Goal: Task Accomplishment & Management: Complete application form

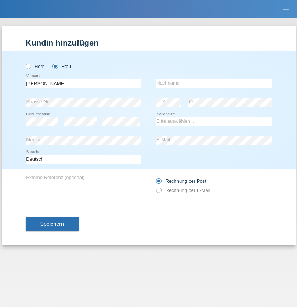
type input "Zorka"
click at [214, 83] on input "text" at bounding box center [214, 83] width 116 height 9
type input "borisova"
select select "BG"
select select "C"
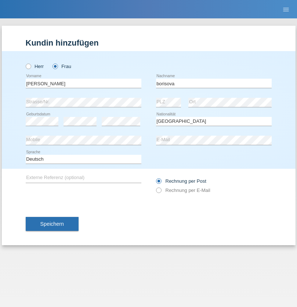
select select "19"
select select "09"
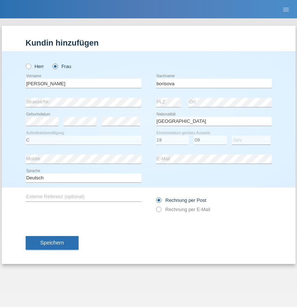
select select "2019"
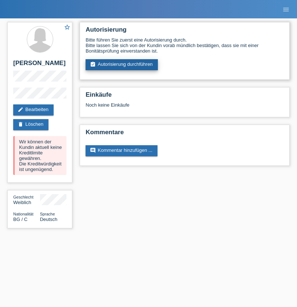
click at [122, 65] on link "assignment_turned_in Autorisierung durchführen" at bounding box center [122, 64] width 72 height 11
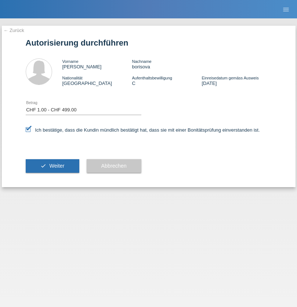
select select "1"
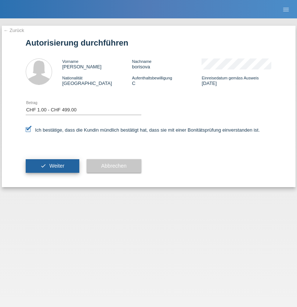
click at [52, 166] on span "Weiter" at bounding box center [56, 166] width 15 height 6
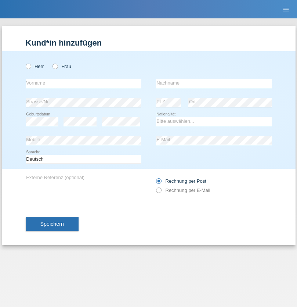
radio input "true"
click at [83, 83] on input "text" at bounding box center [84, 83] width 116 height 9
type input "Jörg"
click at [214, 83] on input "text" at bounding box center [214, 83] width 116 height 9
type input "Traksel"
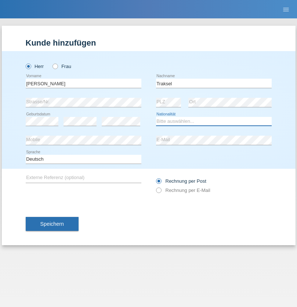
select select "DE"
select select "C"
select select "01"
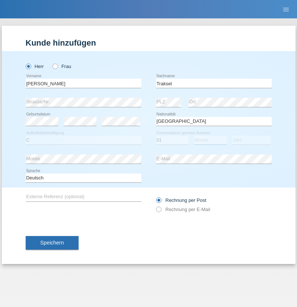
select select "07"
select select "2008"
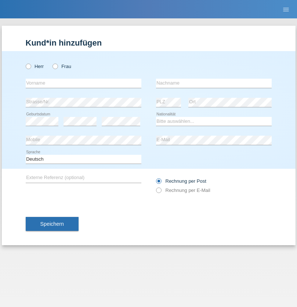
radio input "true"
click at [83, 83] on input "text" at bounding box center [84, 83] width 116 height 9
type input "Asia"
click at [214, 83] on input "text" at bounding box center [214, 83] width 116 height 9
type input "Riva"
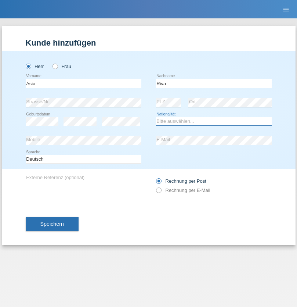
select select "IT"
select select "C"
select select "01"
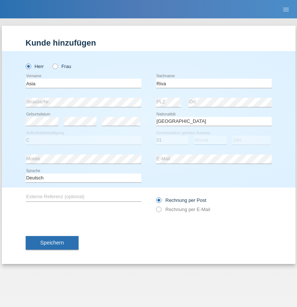
select select "06"
select select "2021"
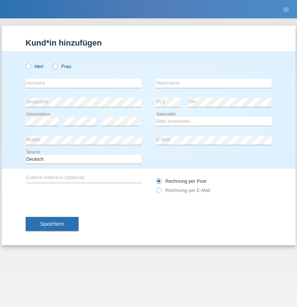
radio input "true"
click at [83, 83] on input "text" at bounding box center [84, 83] width 116 height 9
type input "Firas"
click at [214, 83] on input "text" at bounding box center [214, 83] width 116 height 9
type input "Khalil"
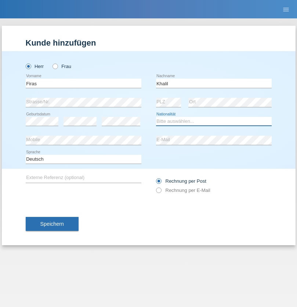
select select "IT"
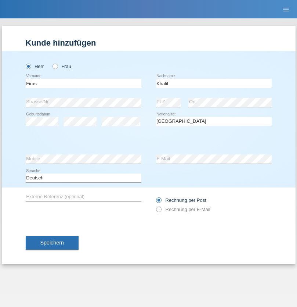
select select "C"
select select "01"
select select "03"
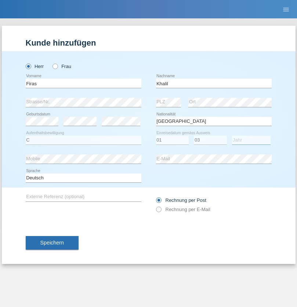
select select "2021"
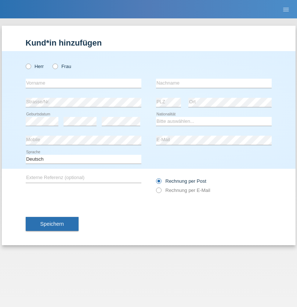
radio input "true"
click at [83, 83] on input "text" at bounding box center [84, 83] width 116 height 9
type input "Diego"
click at [214, 83] on input "text" at bounding box center [214, 83] width 116 height 9
type input "Patera"
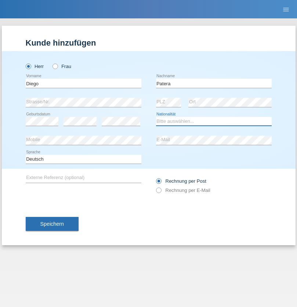
select select "CH"
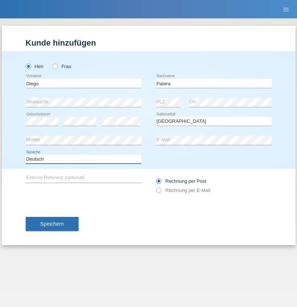
select select "en"
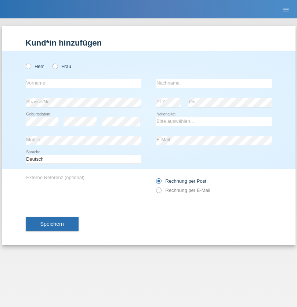
radio input "true"
click at [83, 83] on input "text" at bounding box center [84, 83] width 116 height 9
type input "Ketty"
click at [214, 83] on input "text" at bounding box center [214, 83] width 116 height 9
type input "Kalupnath"
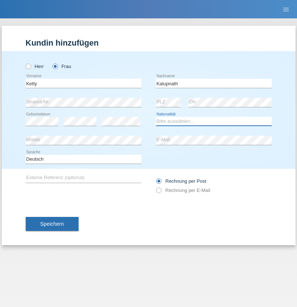
select select "CH"
radio input "true"
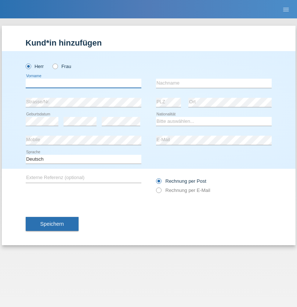
click at [83, 83] on input "text" at bounding box center [84, 83] width 116 height 9
type input "Franco"
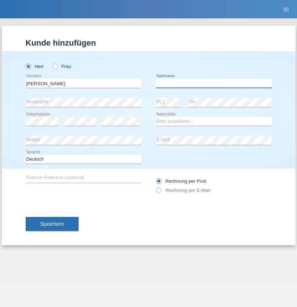
click at [214, 83] on input "text" at bounding box center [214, 83] width 116 height 9
type input "Mucha"
select select "CH"
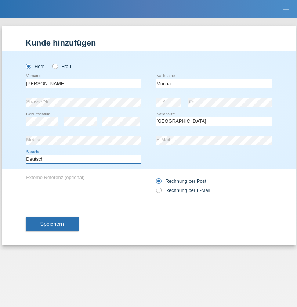
select select "en"
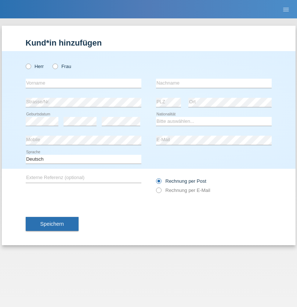
radio input "true"
click at [83, 83] on input "text" at bounding box center [84, 83] width 116 height 9
type input "Franziska"
click at [214, 83] on input "text" at bounding box center [214, 83] width 116 height 9
type input "Starke"
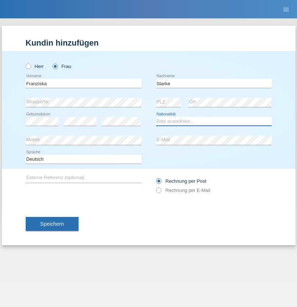
select select "DE"
select select "C"
select select "01"
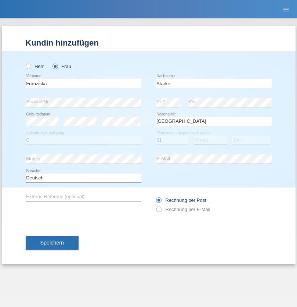
select select "03"
select select "1985"
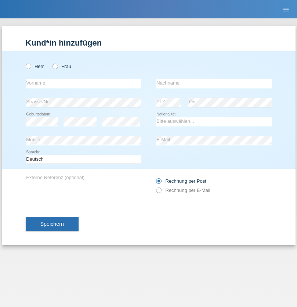
radio input "true"
click at [83, 83] on input "text" at bounding box center [84, 83] width 116 height 9
type input "[DEMOGRAPHIC_DATA]"
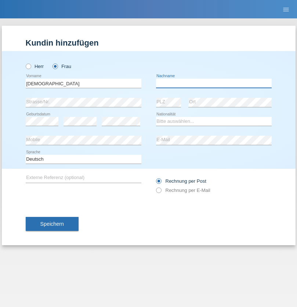
click at [214, 83] on input "text" at bounding box center [214, 83] width 116 height 9
type input "Cimbaljević"
select select "HR"
select select "C"
select select "13"
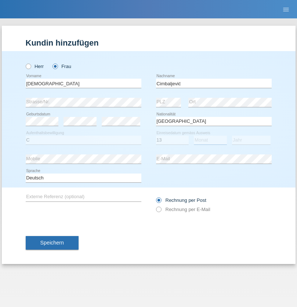
select select "08"
select select "2021"
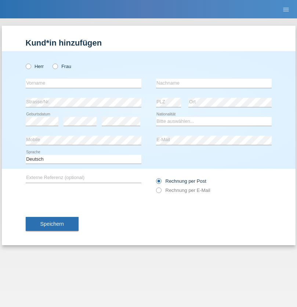
radio input "true"
click at [83, 83] on input "text" at bounding box center [84, 83] width 116 height 9
type input "Batsche"
click at [214, 83] on input "text" at bounding box center [214, 83] width 116 height 9
type input "Arifoska"
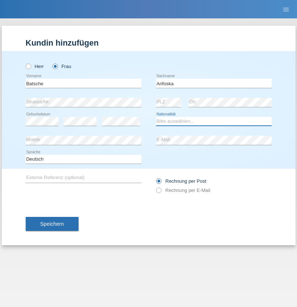
select select "CH"
radio input "true"
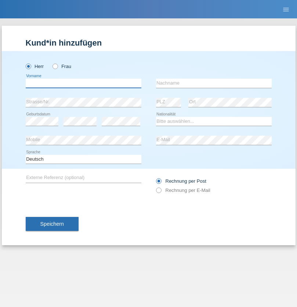
click at [83, 83] on input "text" at bounding box center [84, 83] width 116 height 9
type input "Emre"
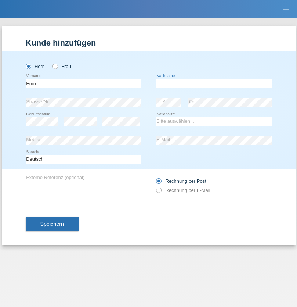
click at [214, 83] on input "text" at bounding box center [214, 83] width 116 height 9
type input "Uzun"
select select "CH"
